Goal: Communication & Community: Answer question/provide support

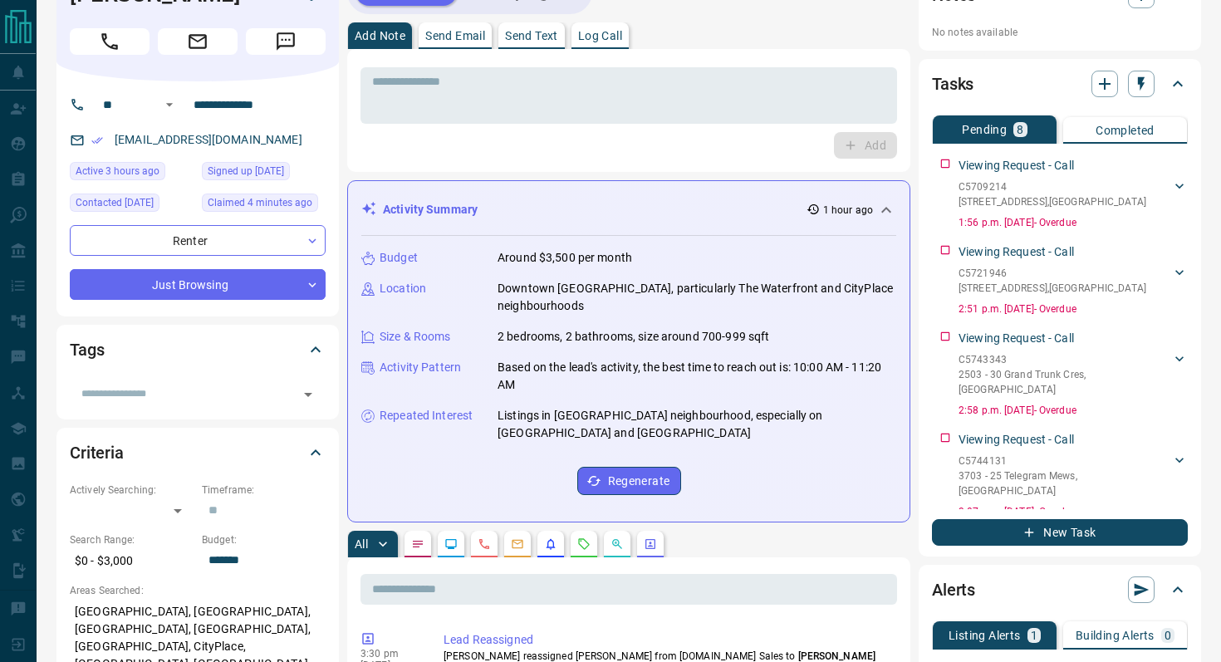
scroll to position [50, 0]
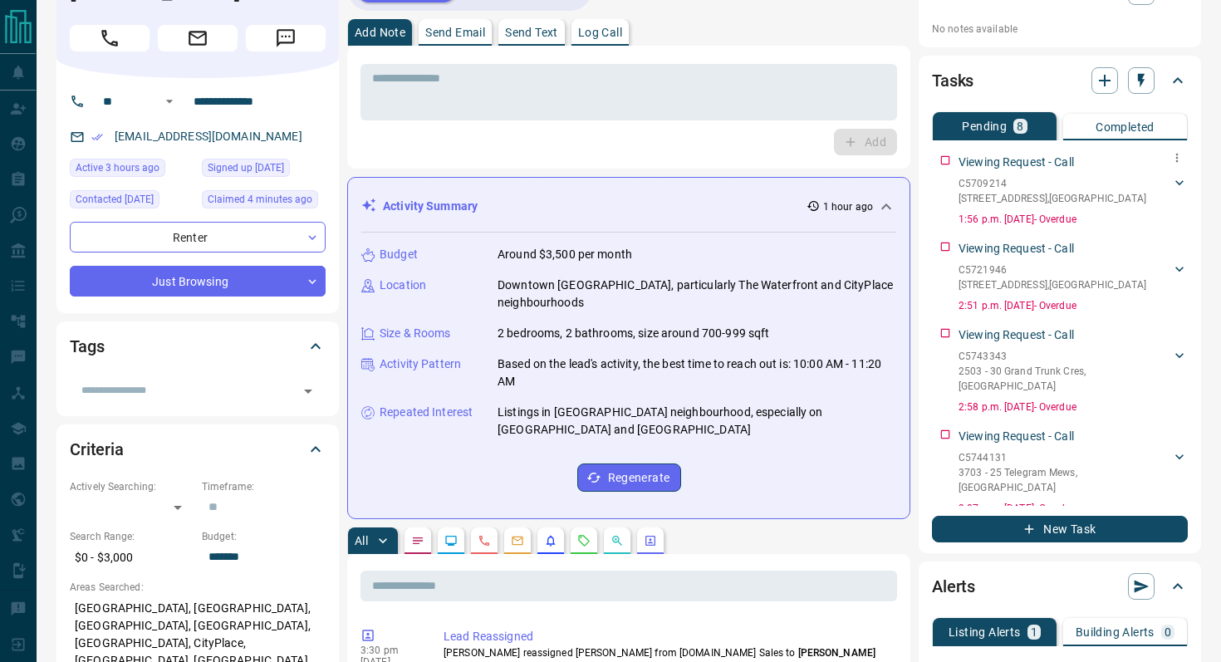
drag, startPoint x: 1124, startPoint y: 199, endPoint x: 952, endPoint y: 195, distance: 172.0
click at [952, 195] on div "Viewing Request - Call C5709214 [STREET_ADDRESS][GEOGRAPHIC_DATA] 1:56 p.m. [DA…" at bounding box center [1060, 187] width 256 height 80
drag, startPoint x: 1101, startPoint y: 199, endPoint x: 941, endPoint y: 199, distance: 160.3
click at [941, 199] on div "Viewing Request - Call C5709214 [STREET_ADDRESS][GEOGRAPHIC_DATA] 1:56 p.m. [DA…" at bounding box center [1060, 187] width 256 height 80
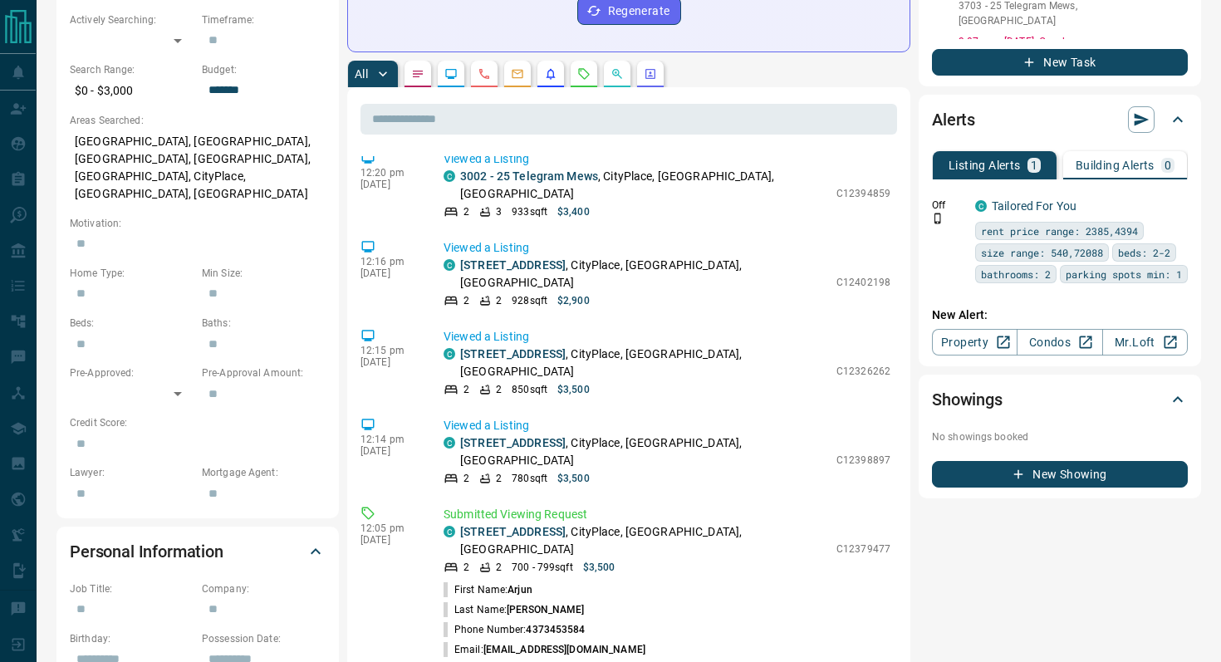
scroll to position [73, 0]
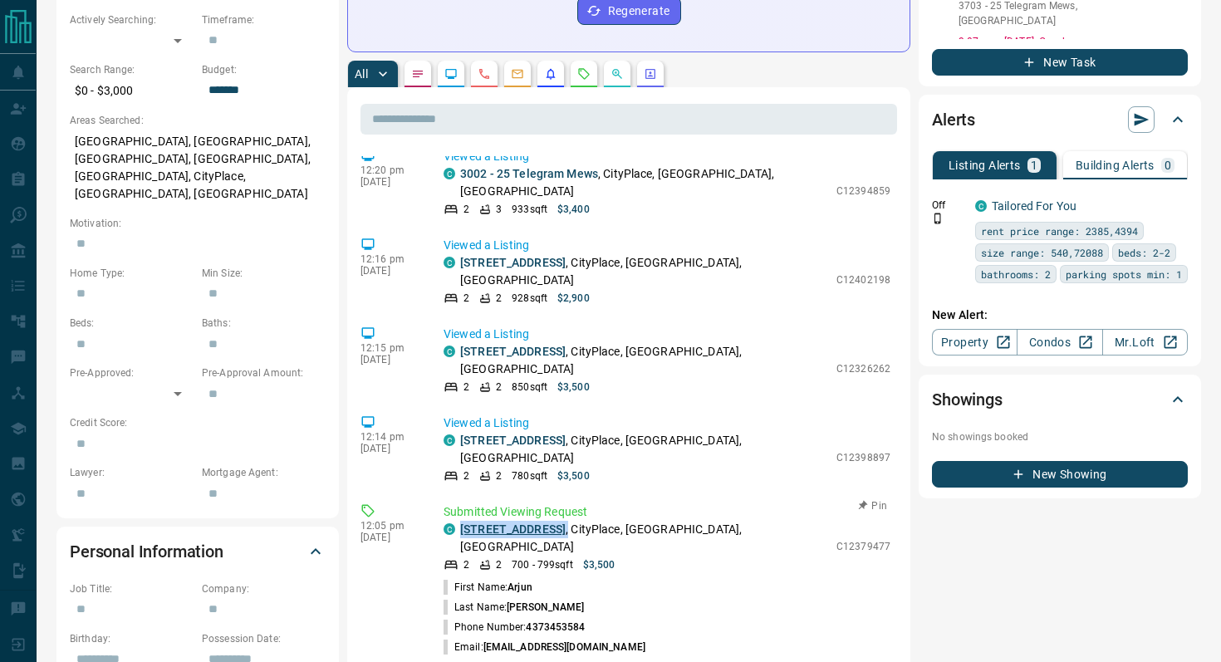
drag, startPoint x: 654, startPoint y: 458, endPoint x: 461, endPoint y: 454, distance: 192.7
click at [461, 521] on p "[STREET_ADDRESS]" at bounding box center [644, 538] width 368 height 35
copy p "[STREET_ADDRESS] ,"
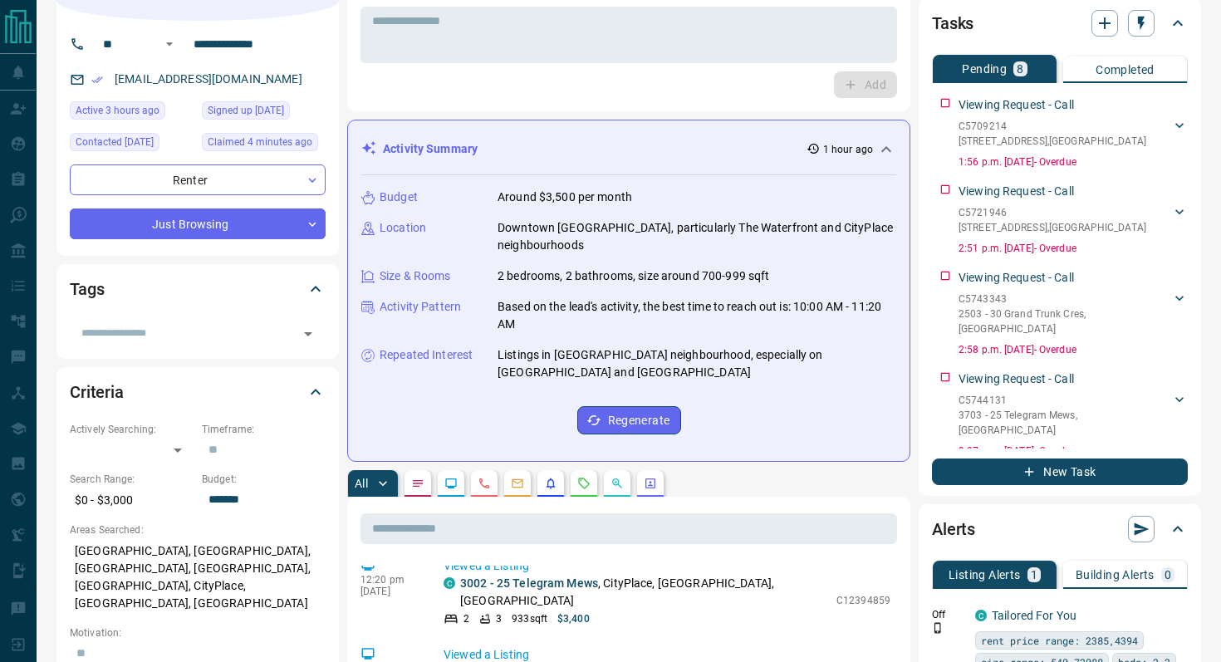
scroll to position [0, 0]
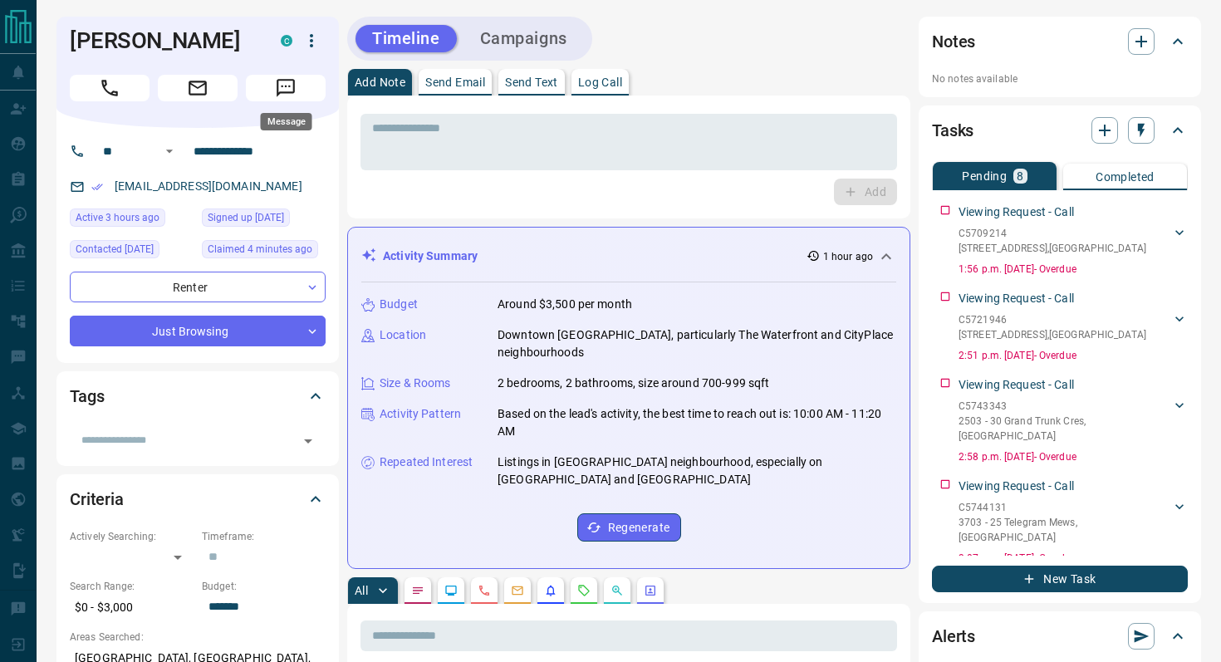
click at [295, 88] on icon "Message" at bounding box center [286, 88] width 22 height 22
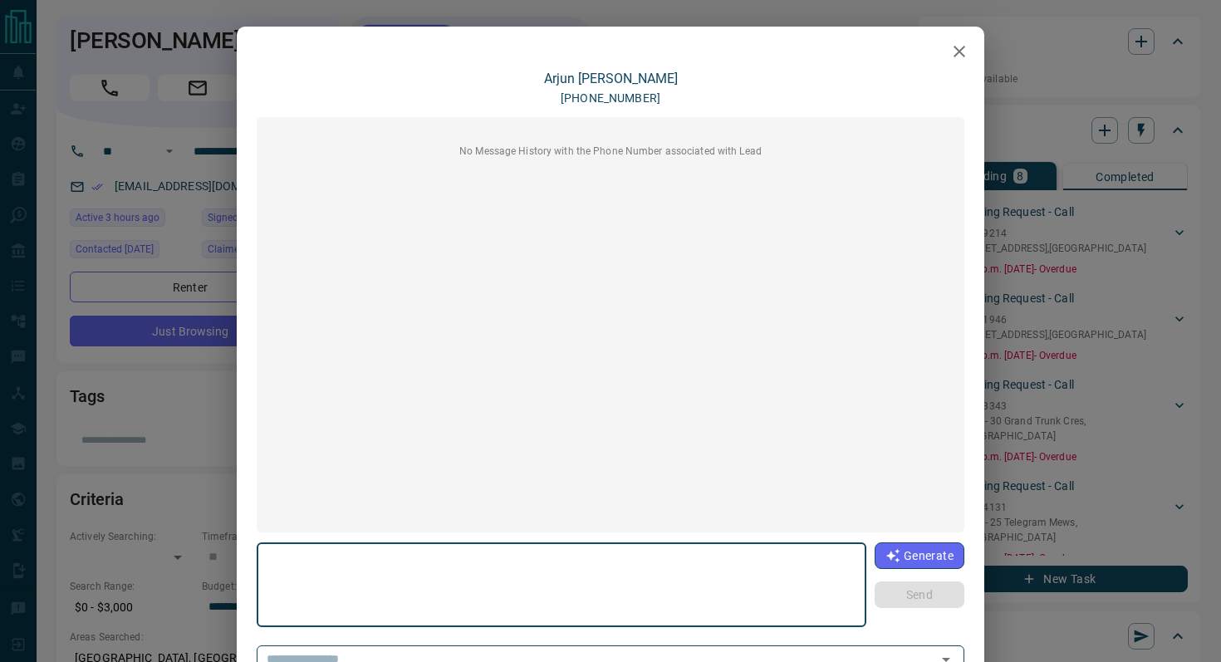
scroll to position [100, 0]
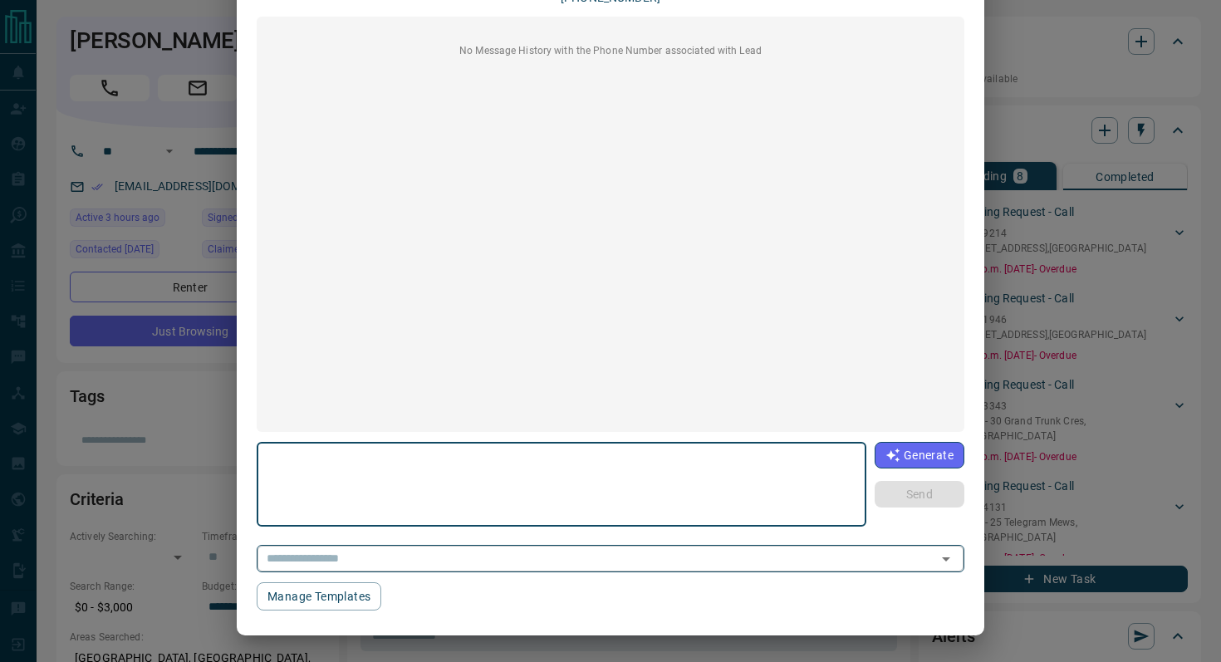
click at [945, 555] on icon "Open" at bounding box center [946, 559] width 20 height 20
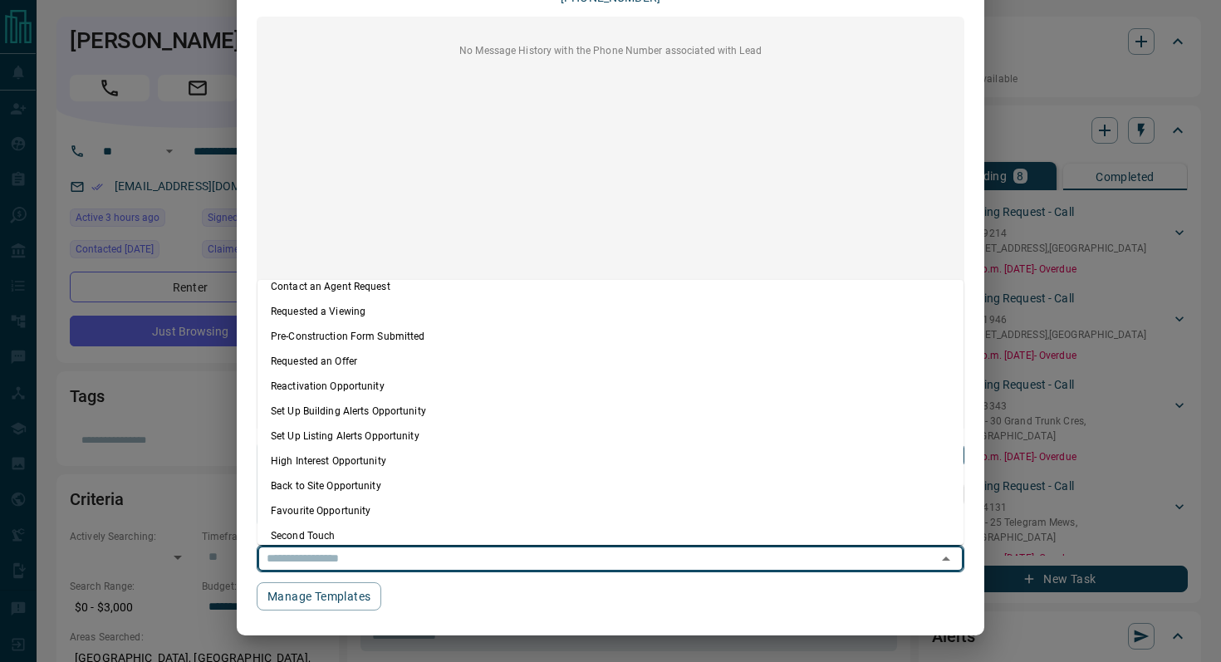
scroll to position [91, 0]
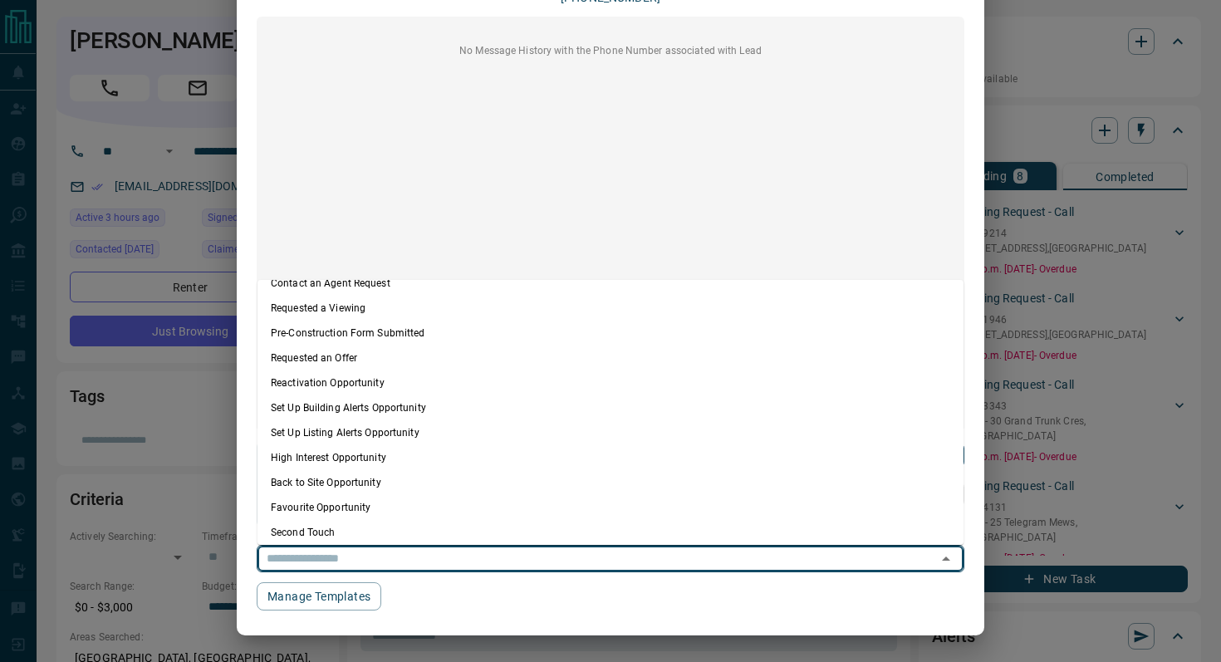
click at [387, 306] on li "Requested a Viewing" at bounding box center [610, 308] width 706 height 25
type textarea "**********"
type input "**********"
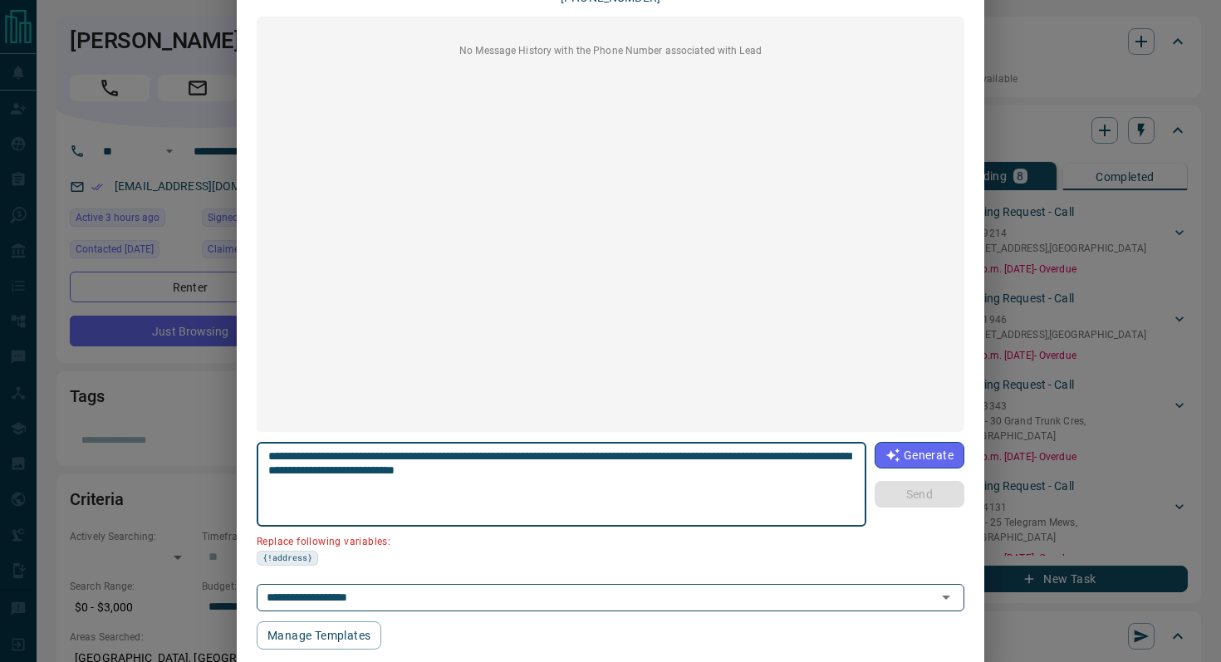
drag, startPoint x: 670, startPoint y: 456, endPoint x: 618, endPoint y: 448, distance: 52.9
click at [618, 449] on textarea "**********" at bounding box center [561, 484] width 587 height 71
paste textarea "**********"
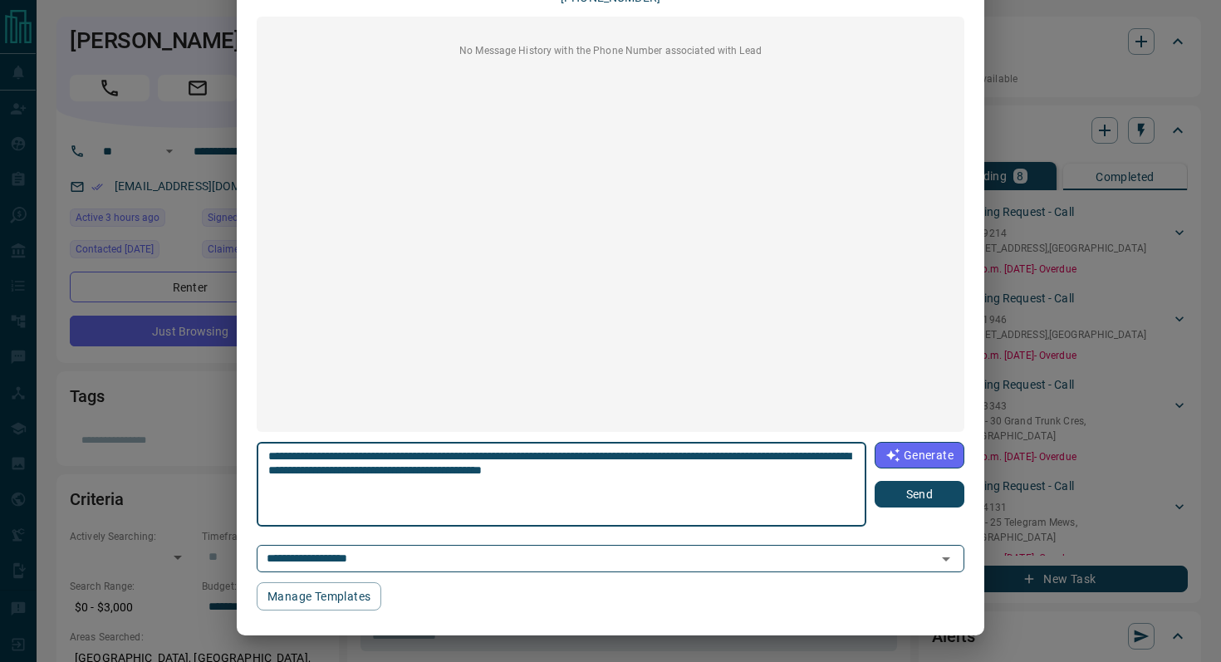
drag, startPoint x: 783, startPoint y: 454, endPoint x: 669, endPoint y: 453, distance: 113.8
click at [669, 453] on textarea "**********" at bounding box center [561, 484] width 587 height 71
type textarea "**********"
click at [914, 500] on button "Send" at bounding box center [919, 494] width 90 height 27
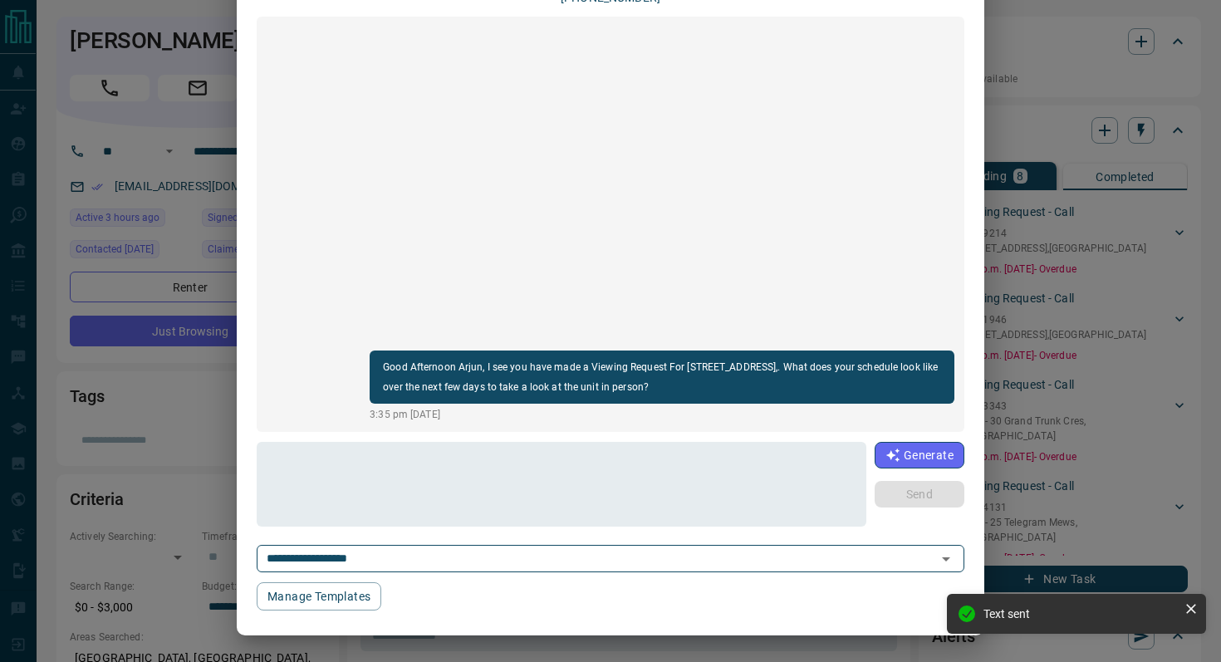
scroll to position [0, 0]
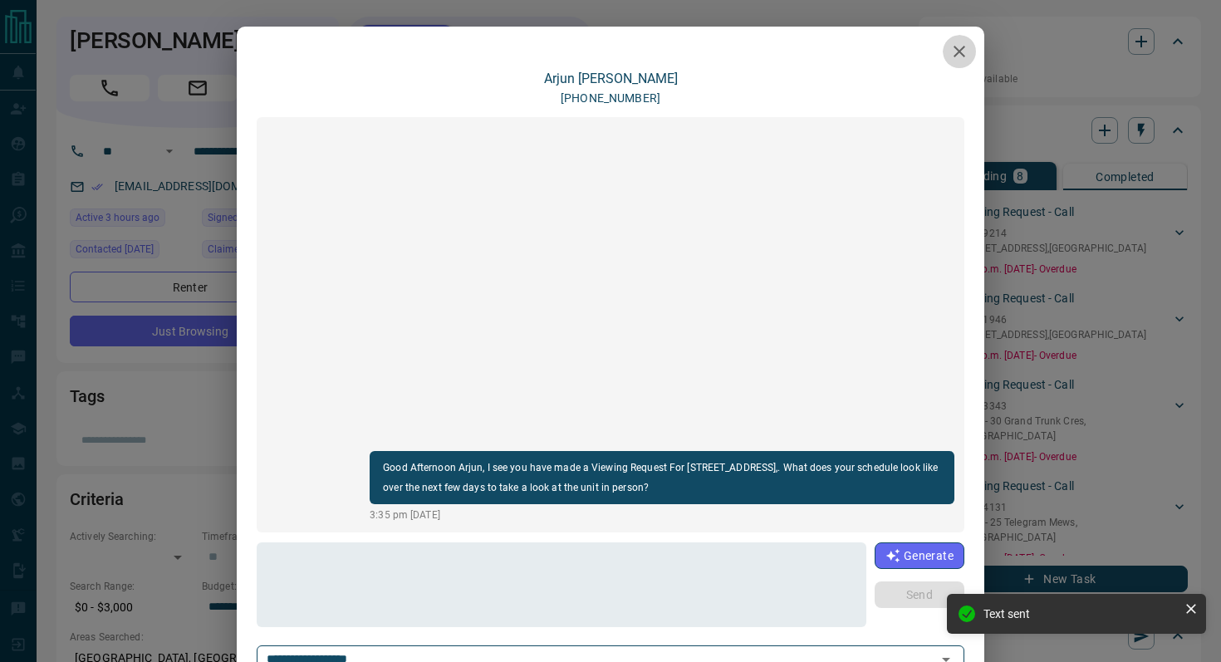
click at [958, 53] on icon "button" at bounding box center [959, 52] width 20 height 20
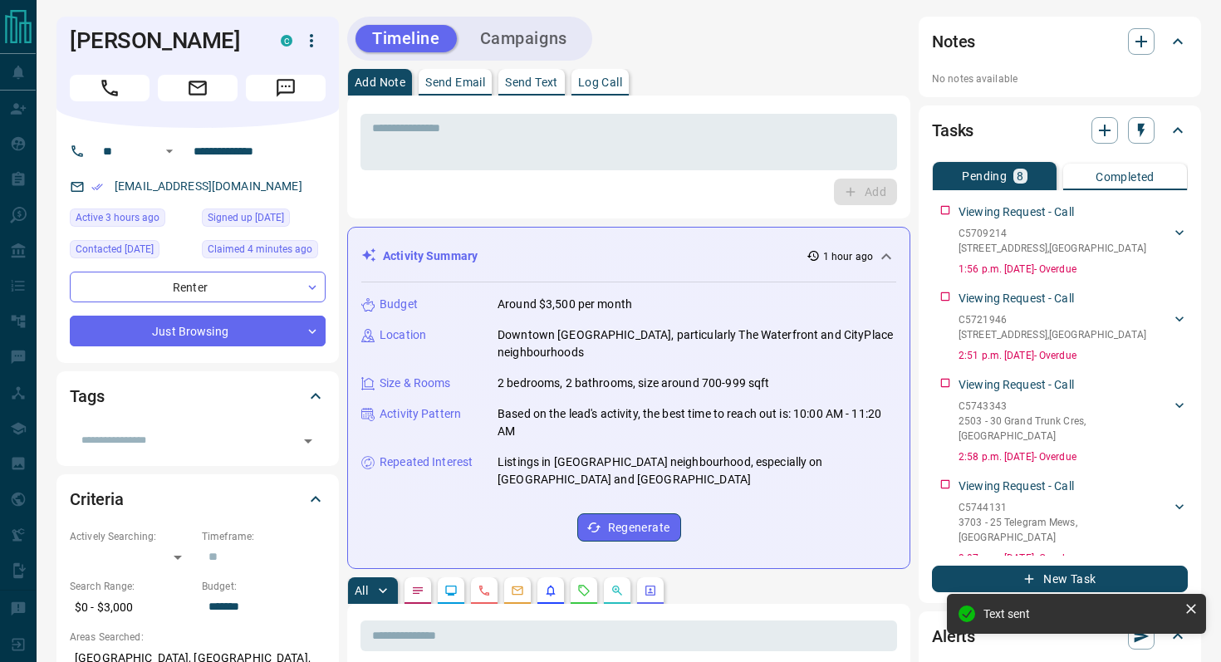
scroll to position [181, 0]
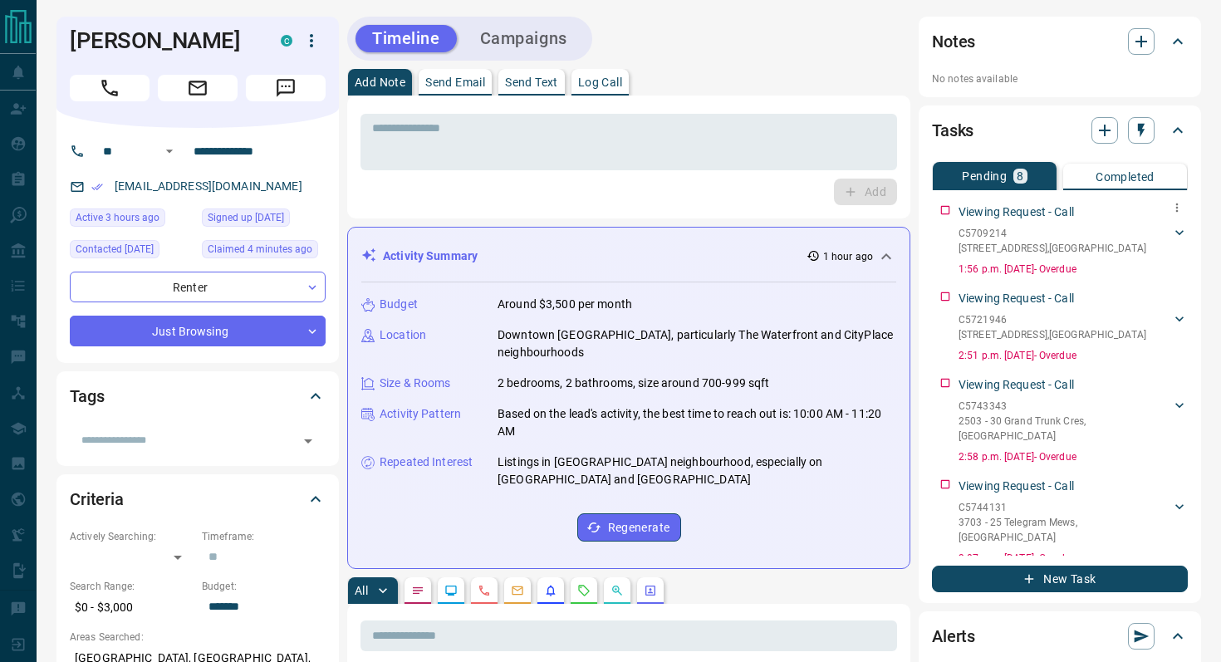
click at [949, 210] on div "Viewing Request - Call C5709214 [STREET_ADDRESS][GEOGRAPHIC_DATA] 1:56 p.m. [DA…" at bounding box center [1060, 237] width 256 height 80
copy div "Viewing Request - Call C5709214 [STREET_ADDRESS][GEOGRAPHIC_DATA] 1:56 p.m. [DA…"
drag, startPoint x: 239, startPoint y: 38, endPoint x: 65, endPoint y: 40, distance: 174.4
click at [65, 40] on div "[PERSON_NAME] C" at bounding box center [197, 72] width 282 height 111
copy h1 "[PERSON_NAME]"
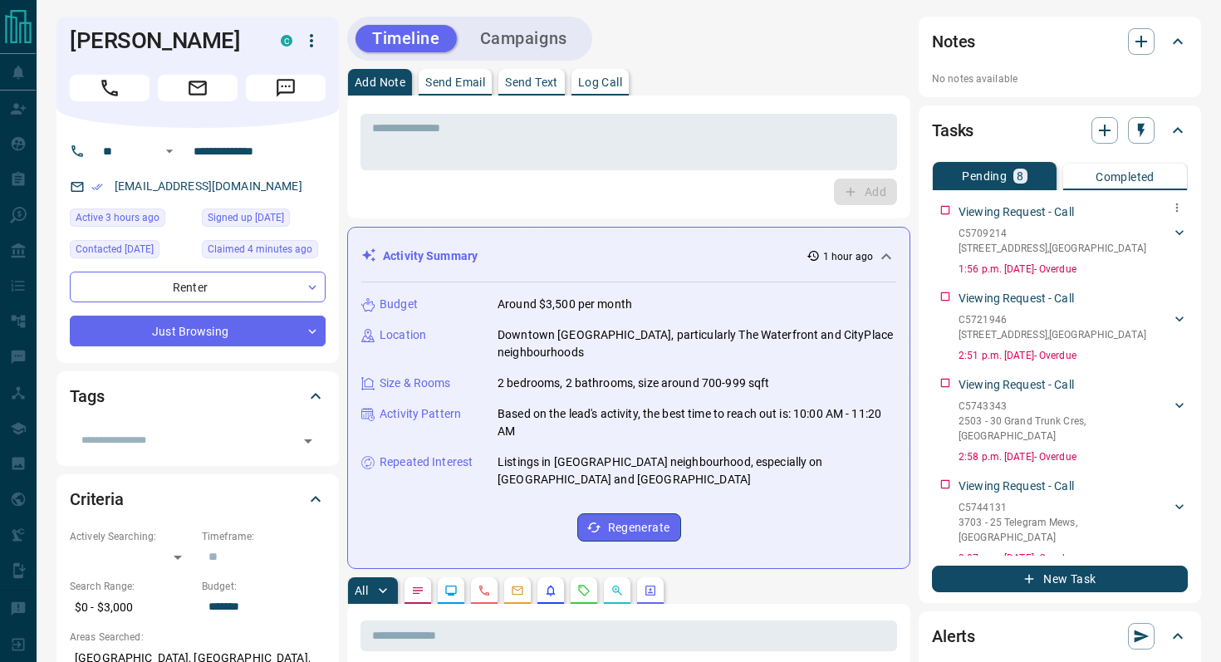
drag, startPoint x: 1102, startPoint y: 252, endPoint x: 954, endPoint y: 237, distance: 148.7
click at [954, 237] on div "Viewing Request - Call C5709214 [STREET_ADDRESS][GEOGRAPHIC_DATA] 1:56 p.m. [DA…" at bounding box center [1060, 237] width 256 height 80
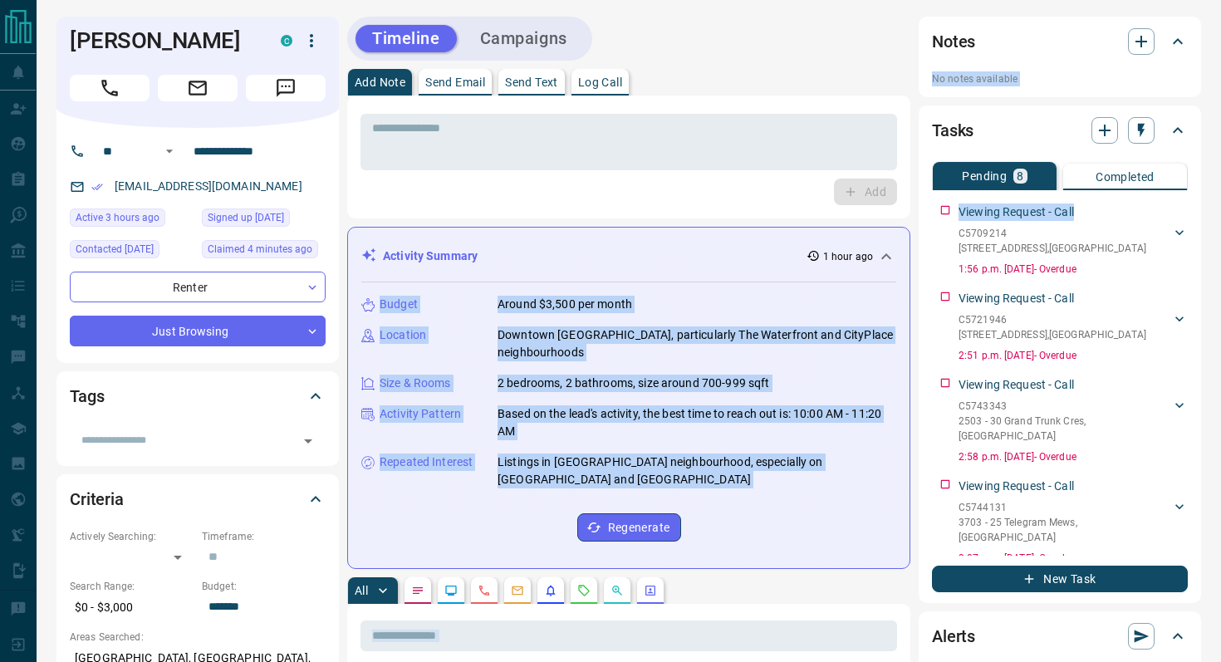
drag, startPoint x: 1066, startPoint y: 211, endPoint x: 898, endPoint y: 211, distance: 168.6
click at [1072, 236] on p "C5709214" at bounding box center [1052, 233] width 188 height 15
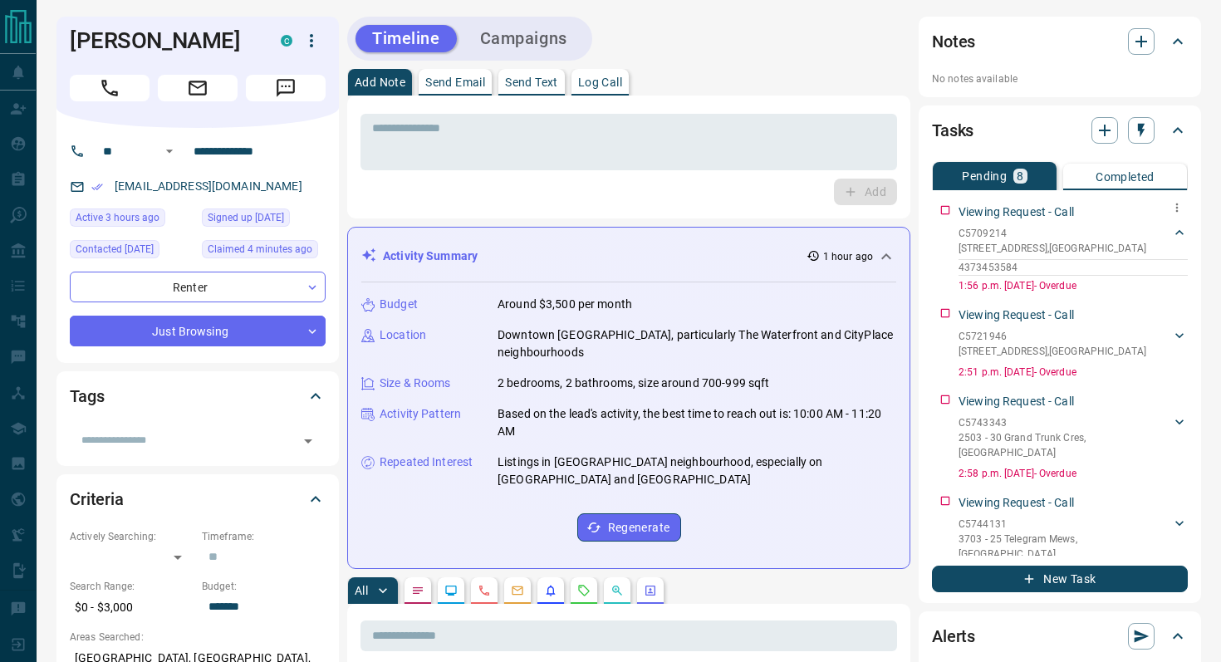
click at [1095, 207] on div "Viewing Request - Call" at bounding box center [1072, 211] width 229 height 17
drag, startPoint x: 1095, startPoint y: 211, endPoint x: 958, endPoint y: 210, distance: 137.0
click at [958, 210] on div "Viewing Request - Call" at bounding box center [1072, 211] width 229 height 17
copy p "Viewing Request - Call"
